Goal: Task Accomplishment & Management: Use online tool/utility

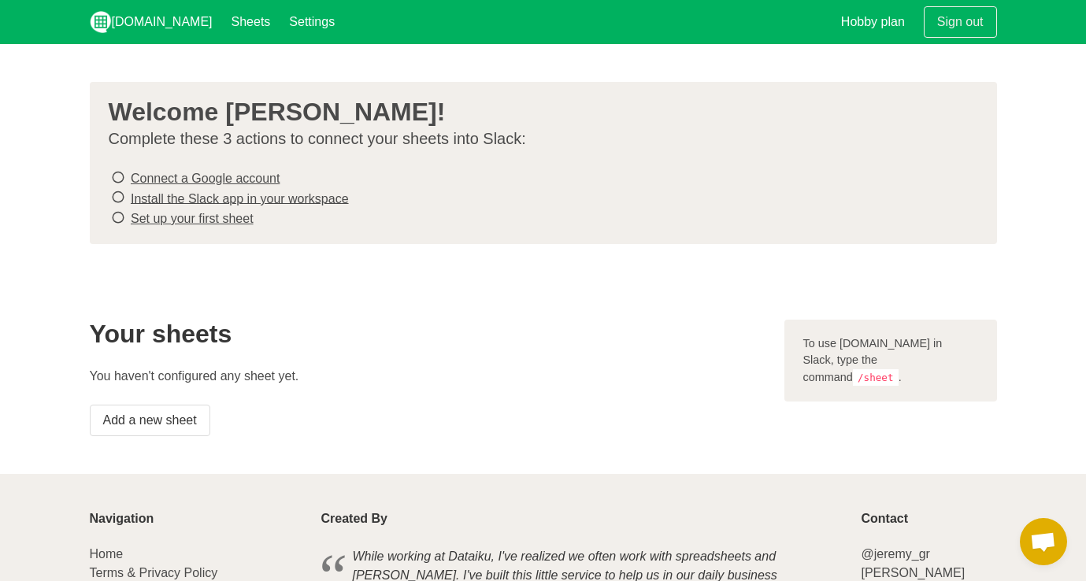
click at [188, 176] on link "Connect a Google account" at bounding box center [205, 178] width 149 height 13
click at [258, 196] on link "Install the Slack app in your workspace" at bounding box center [240, 197] width 218 height 13
click at [183, 217] on link "Set up your first sheet" at bounding box center [192, 218] width 123 height 13
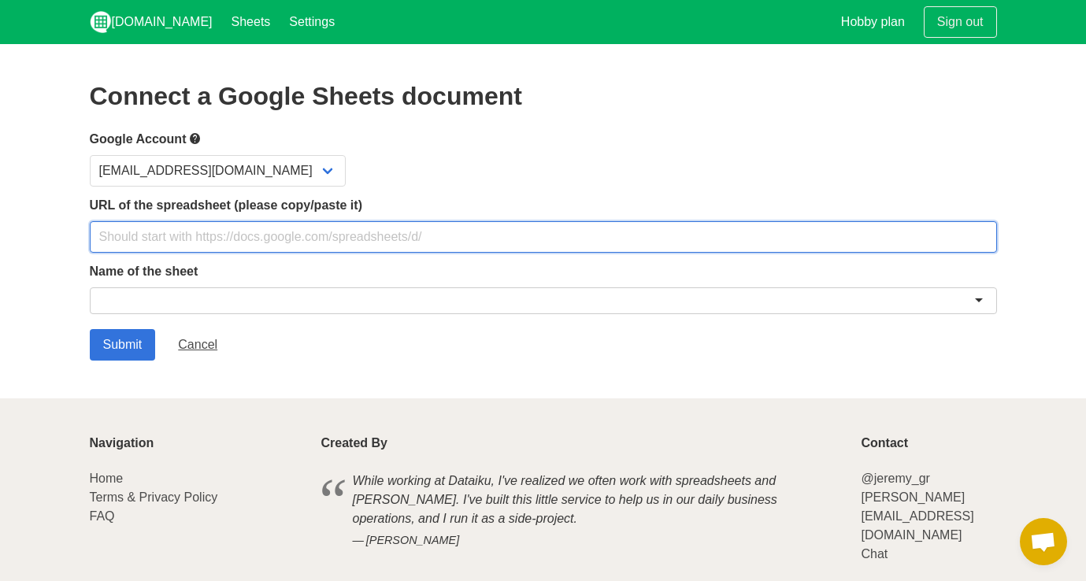
click at [400, 230] on input "text" at bounding box center [543, 236] width 907 height 31
paste input "https://docs.google.com/spreadsheets/d/1QQE39UF-A0uxDTstDO1Zu6PocNGyDwx54EtjDlk…"
type input "https://docs.google.com/spreadsheets/d/1QQE39UF-A0uxDTstDO1Zu6PocNGyDwx54EtjDlk…"
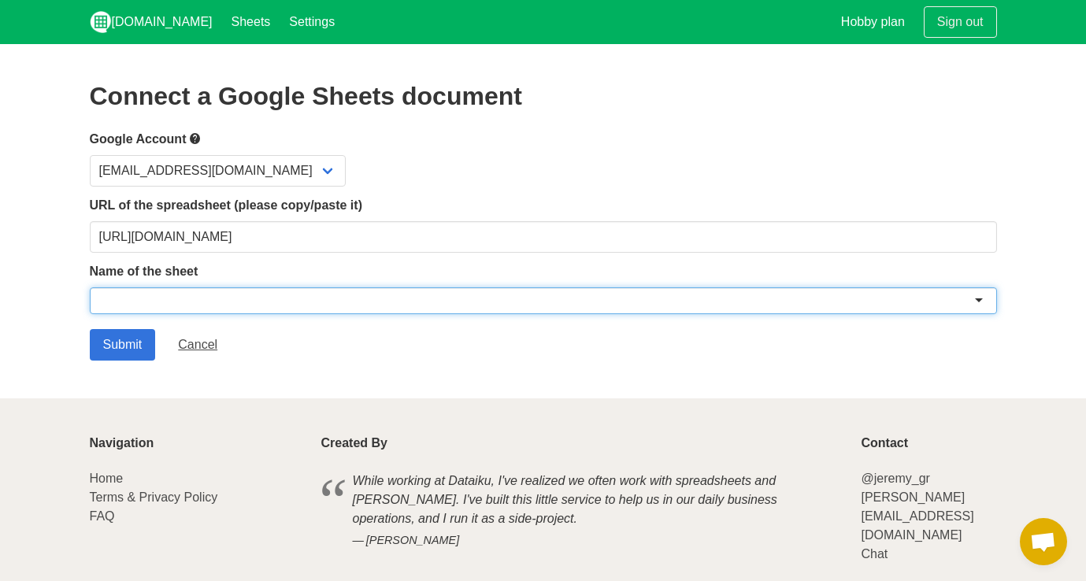
click at [409, 290] on div at bounding box center [543, 300] width 907 height 27
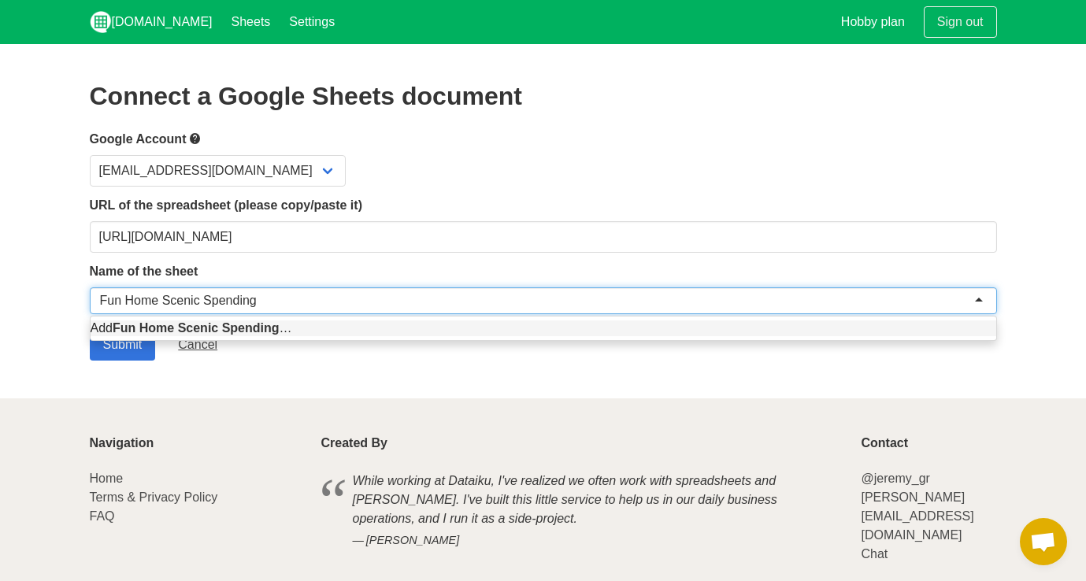
type input "Fun Home Scenic Spending"
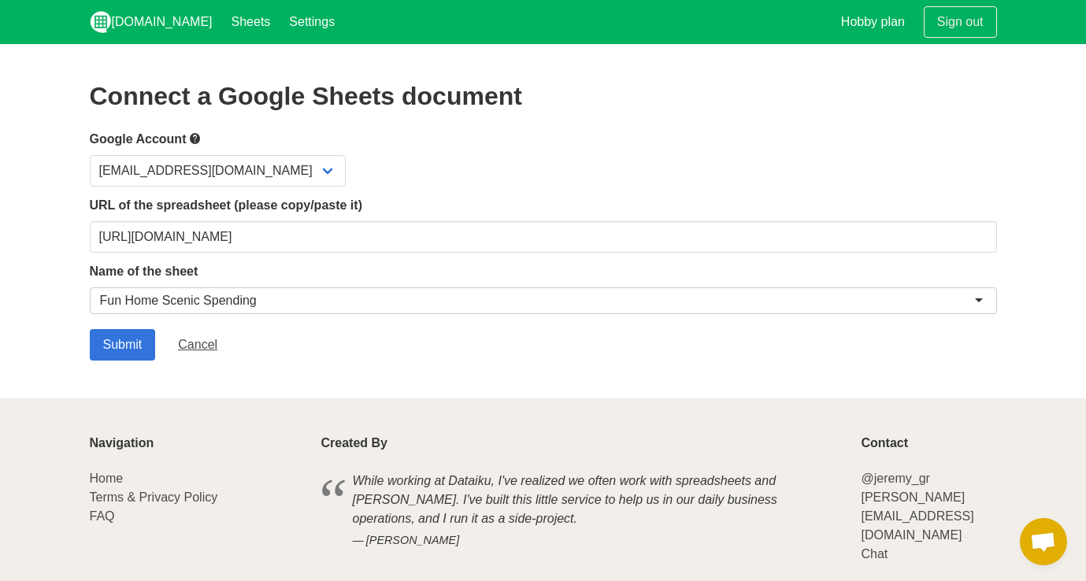
click at [65, 250] on section "Connect a Google Sheets document Google Account beckettf@stanford.edu URL of th…" at bounding box center [543, 221] width 1086 height 354
click at [119, 345] on input "Submit" at bounding box center [123, 344] width 66 height 31
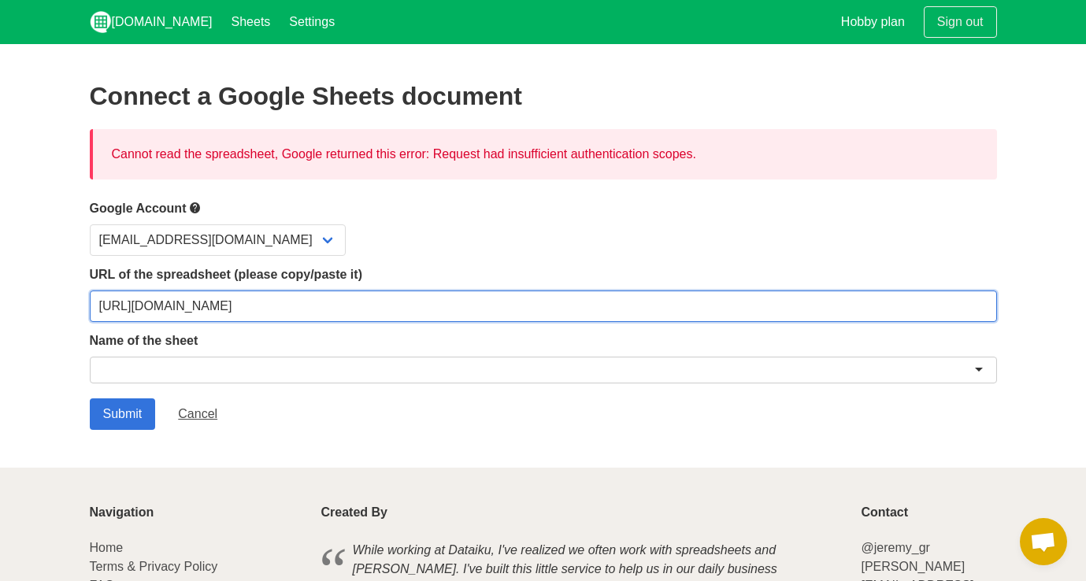
click at [756, 302] on input "[URL][DOMAIN_NAME]" at bounding box center [543, 306] width 907 height 31
paste input "[URL][DOMAIN_NAME]"
type input "[URL][DOMAIN_NAME]"
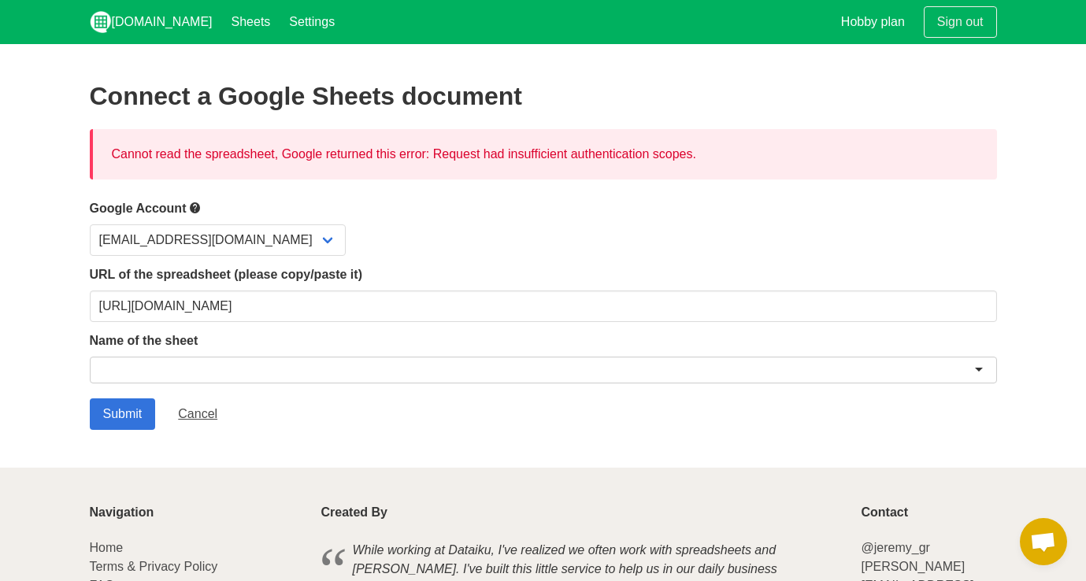
click at [171, 366] on div at bounding box center [543, 370] width 907 height 27
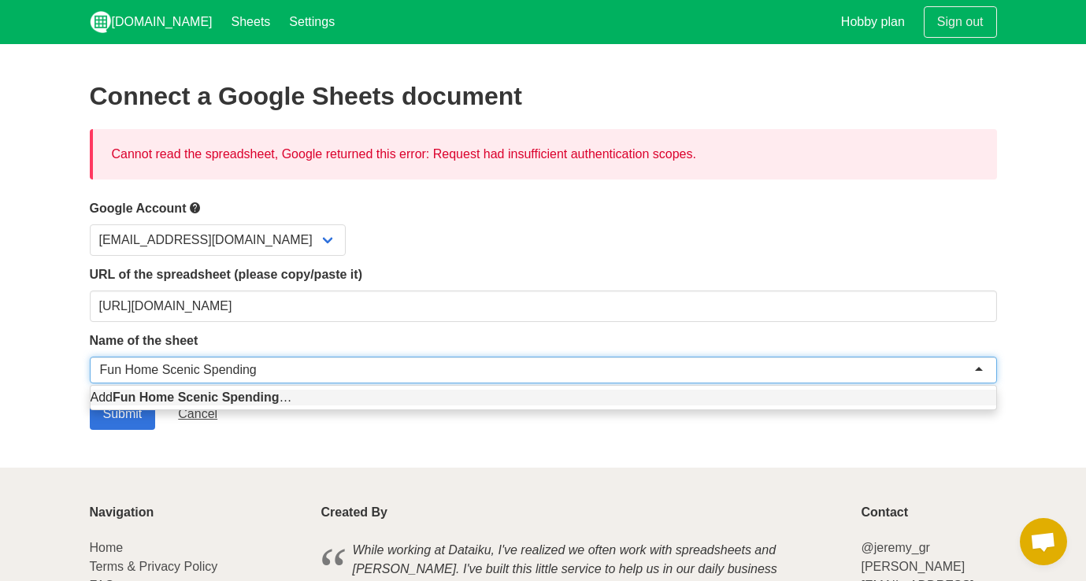
type input "Fun Home Scenic Spending"
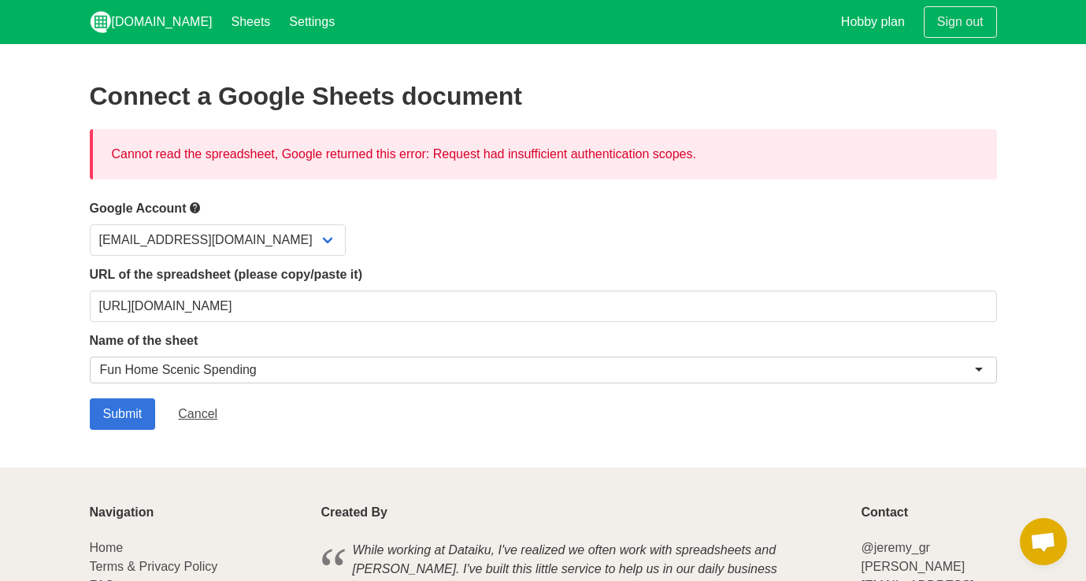
click at [31, 395] on section "Connect a Google Sheets document Cannot read the spreadsheet, Google returned t…" at bounding box center [543, 256] width 1086 height 424
click at [110, 407] on input "Submit" at bounding box center [123, 413] width 66 height 31
